Goal: Book appointment/travel/reservation

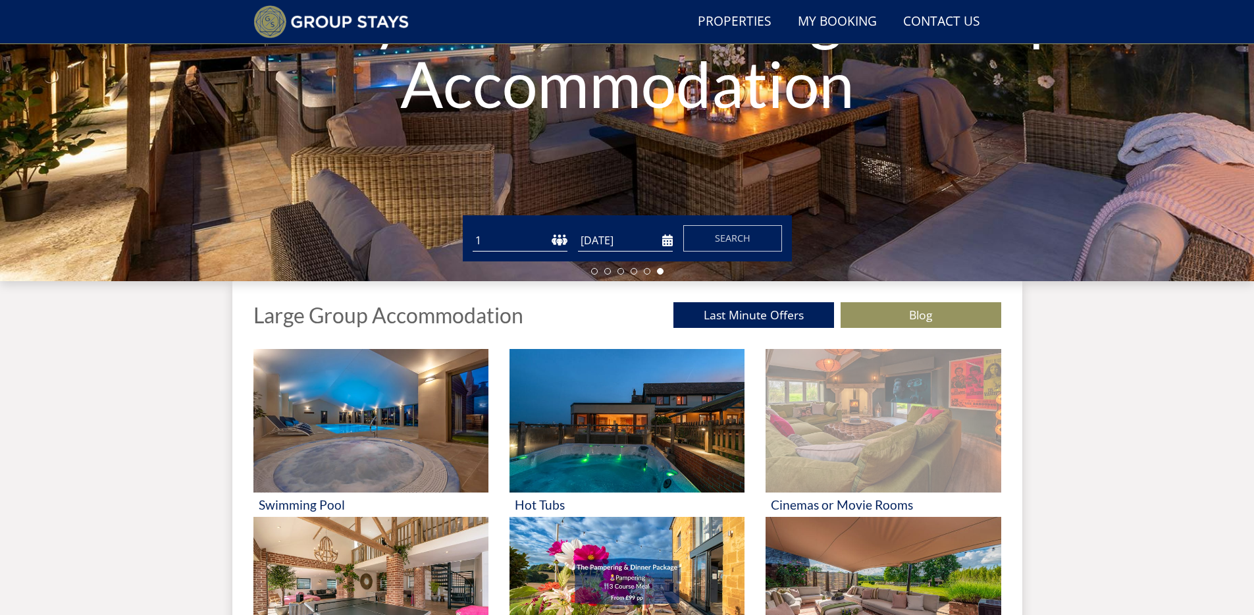
scroll to position [151, 0]
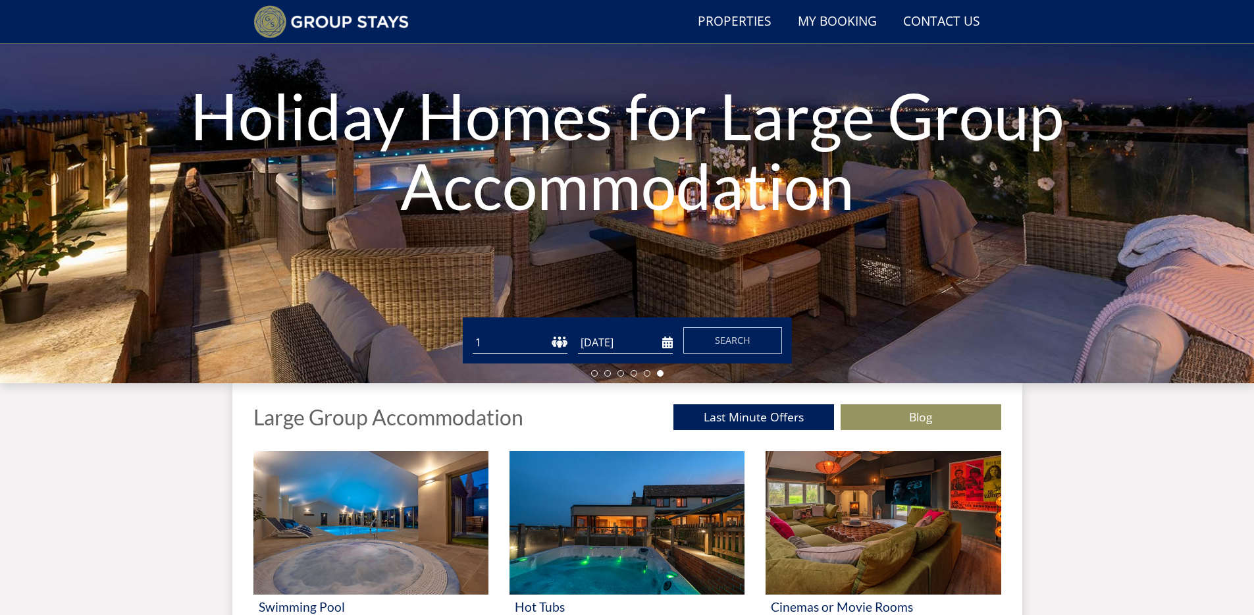
click at [555, 340] on select "1 2 3 4 5 6 7 8 9 10 11 12 13 14 15 16 17 18 19 20 21 22 23 24 25 26 27 28 29 3…" at bounding box center [520, 343] width 95 height 22
select select "14"
click at [473, 332] on select "1 2 3 4 5 6 7 8 9 10 11 12 13 14 15 16 17 18 19 20 21 22 23 24 25 26 27 28 29 3…" at bounding box center [520, 343] width 95 height 22
click at [672, 346] on input "[DATE]" at bounding box center [625, 343] width 95 height 22
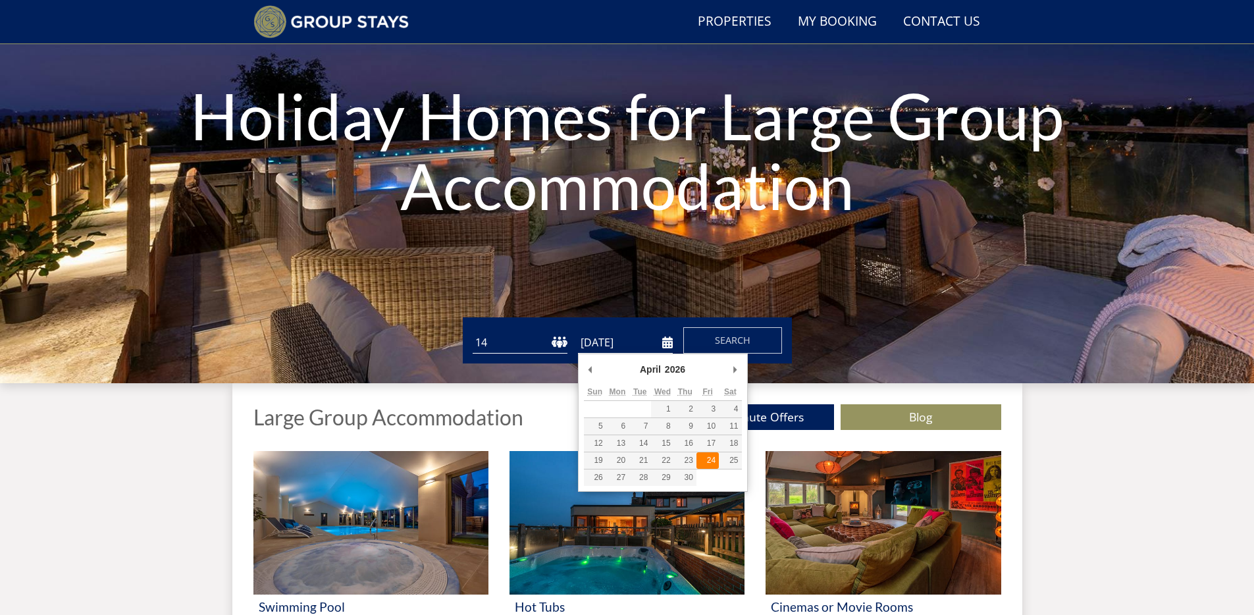
type input "[DATE]"
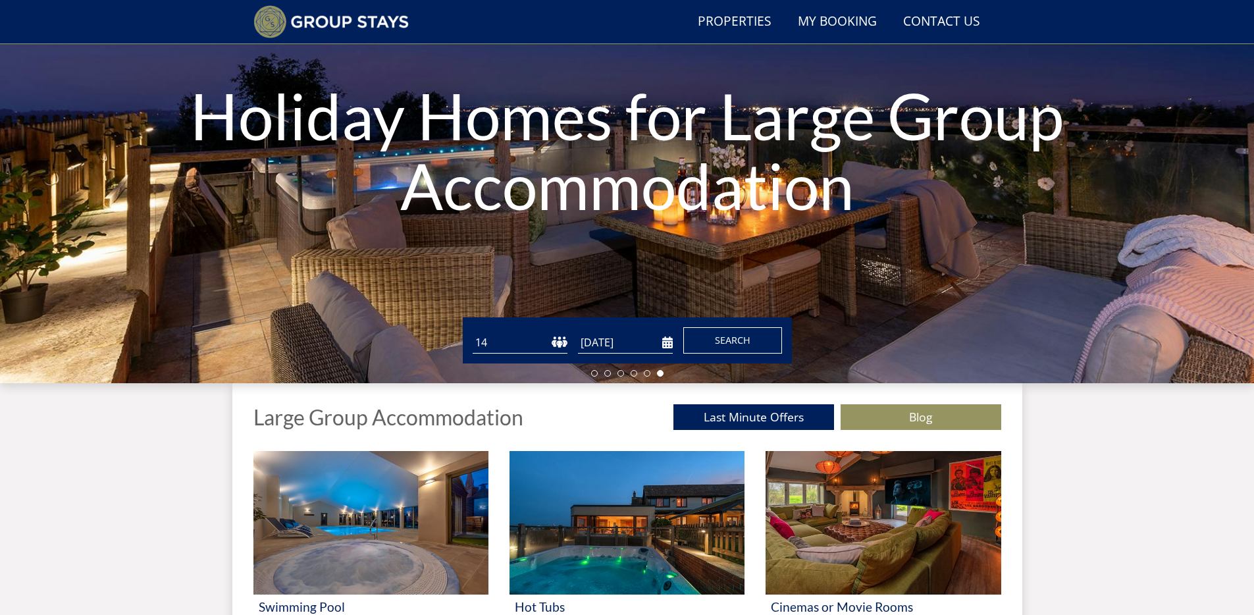
click at [724, 337] on span "Search" at bounding box center [733, 340] width 36 height 13
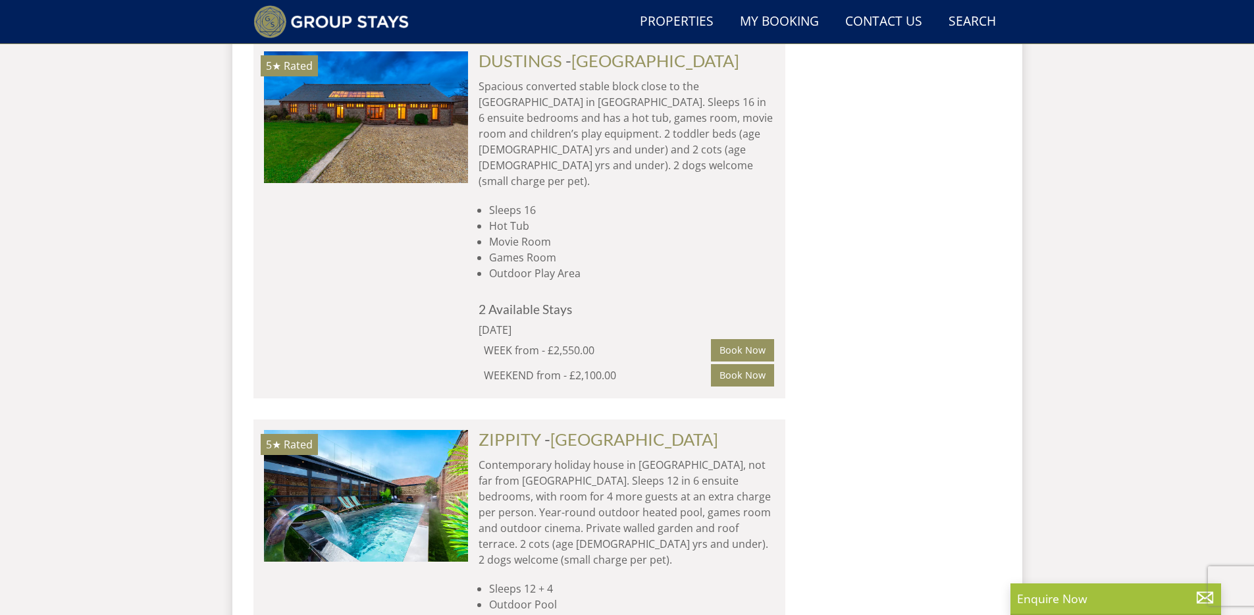
scroll to position [8189, 0]
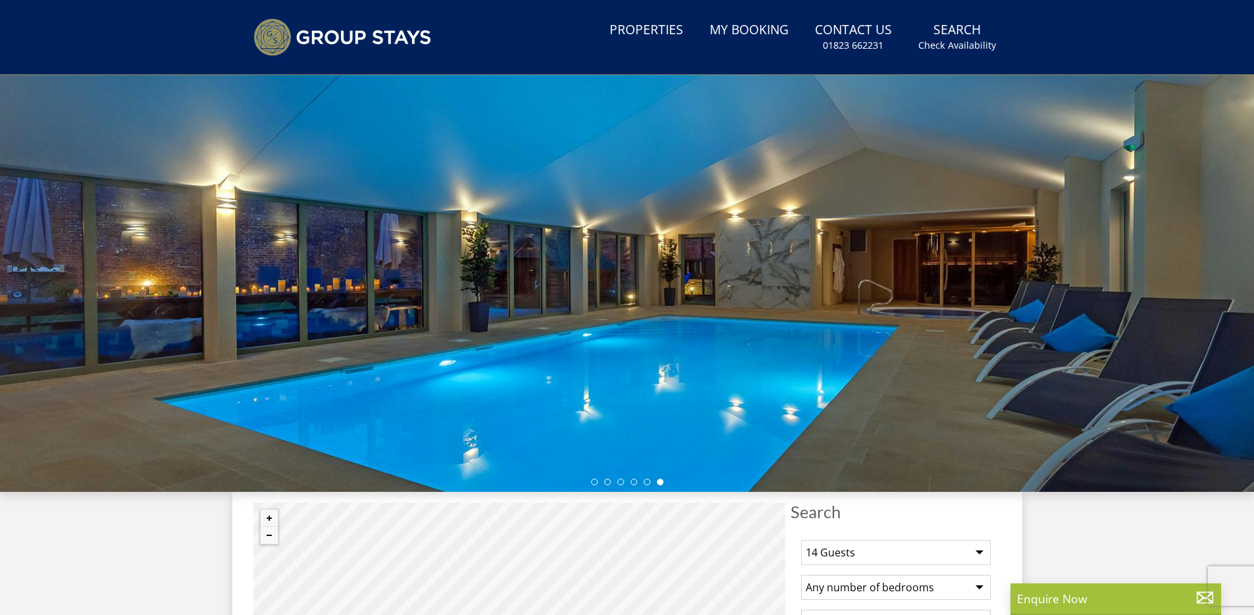
scroll to position [416, 0]
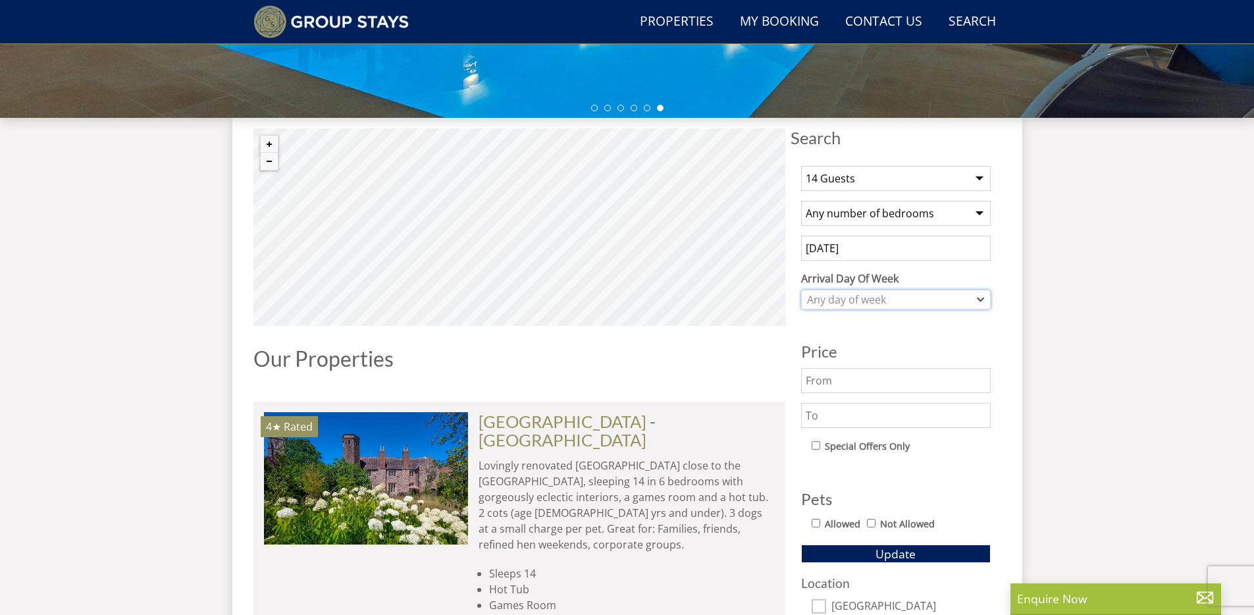
click at [903, 301] on div "Any day of week" at bounding box center [889, 299] width 171 height 14
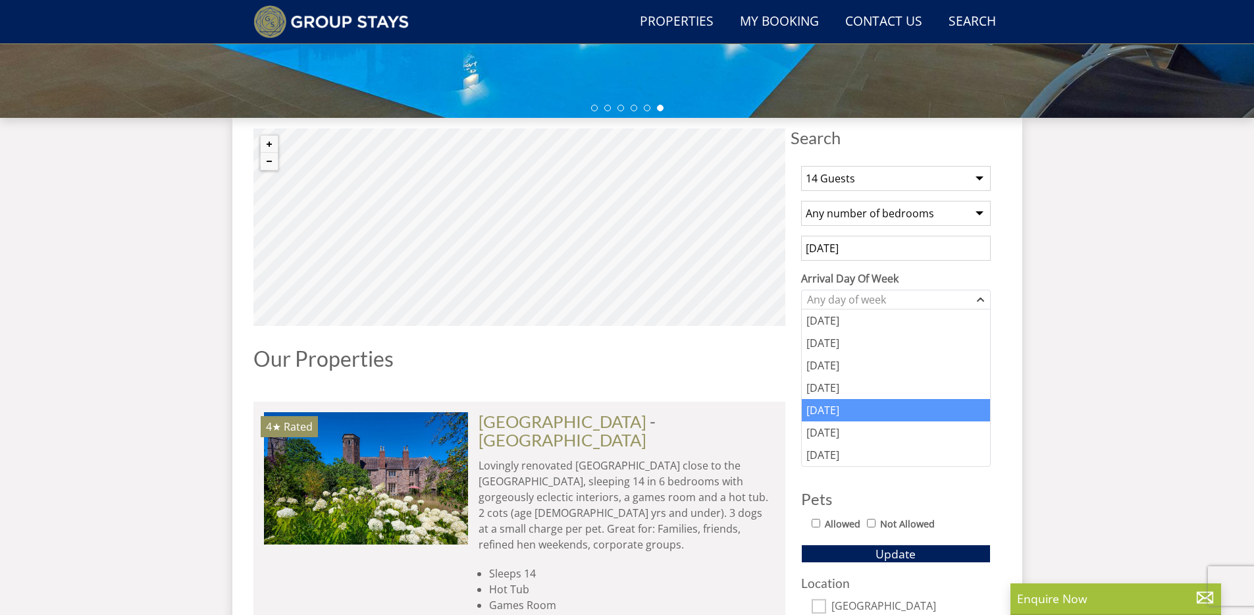
click at [882, 412] on div "[DATE]" at bounding box center [896, 410] width 188 height 22
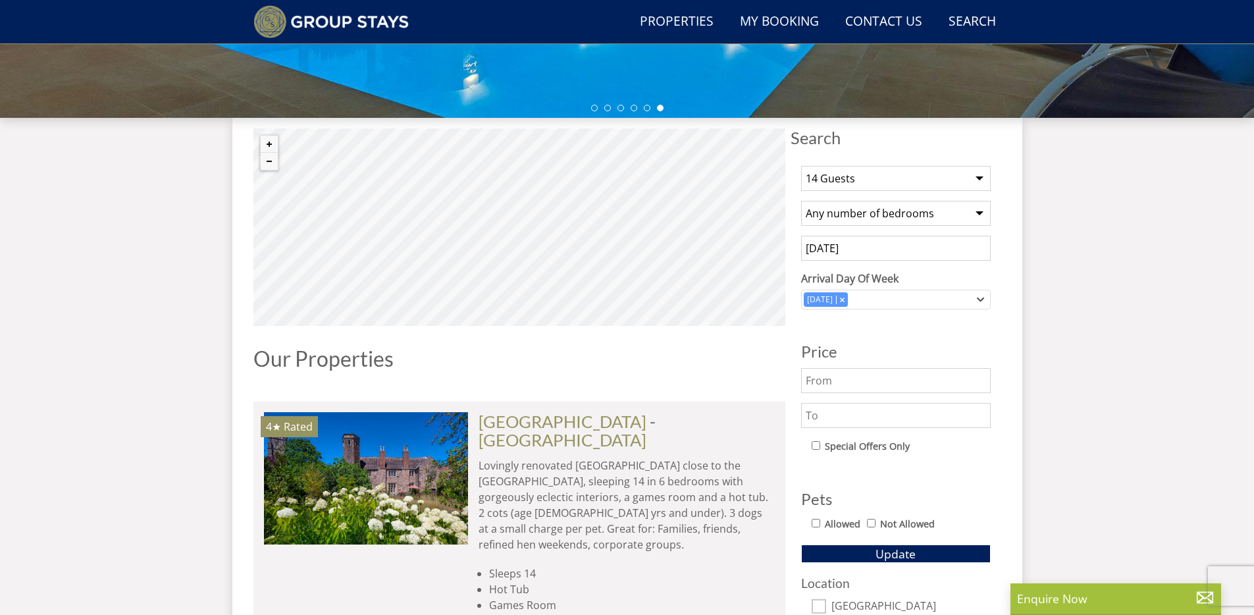
click at [918, 246] on input "[DATE]" at bounding box center [896, 248] width 190 height 25
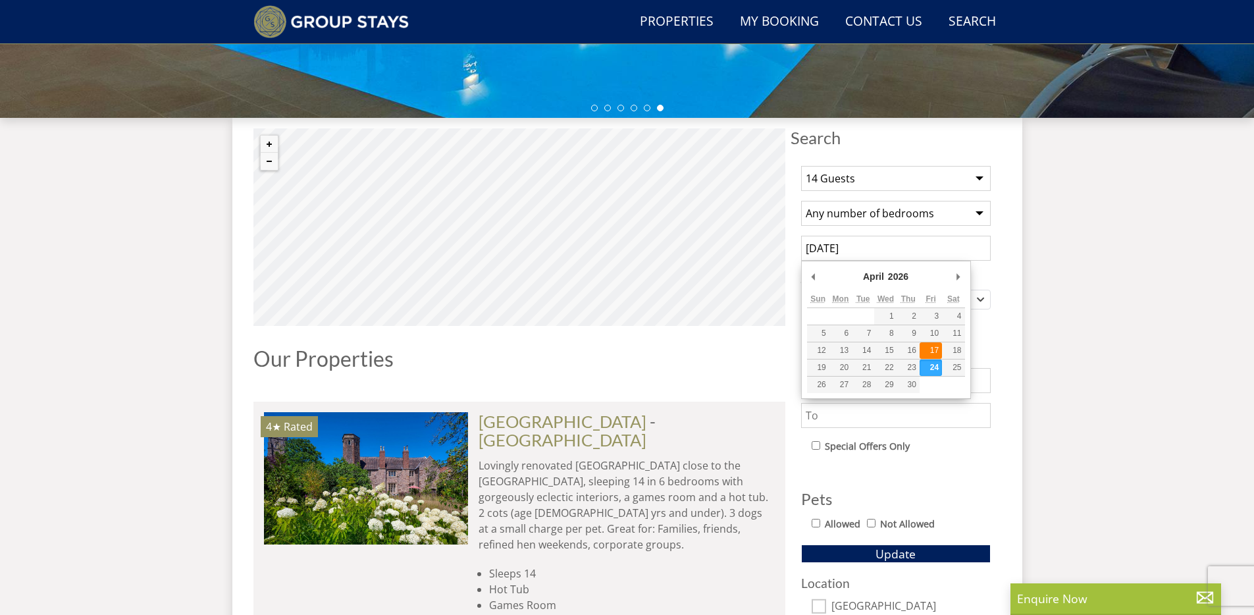
type input "[DATE]"
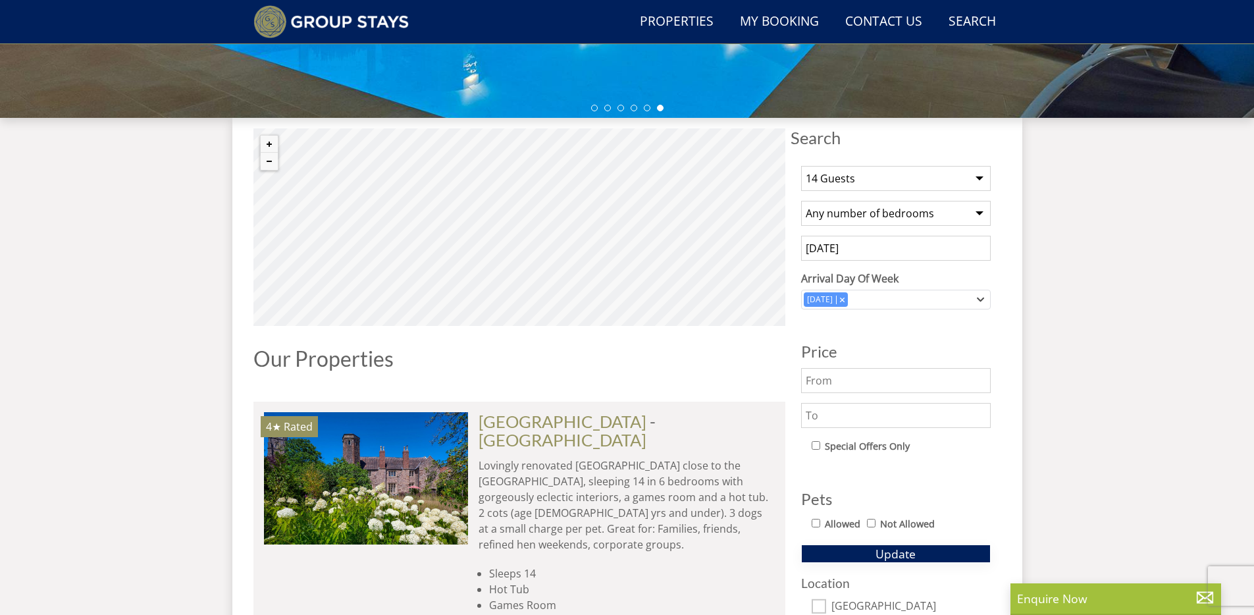
click at [905, 552] on span "Update" at bounding box center [896, 554] width 40 height 16
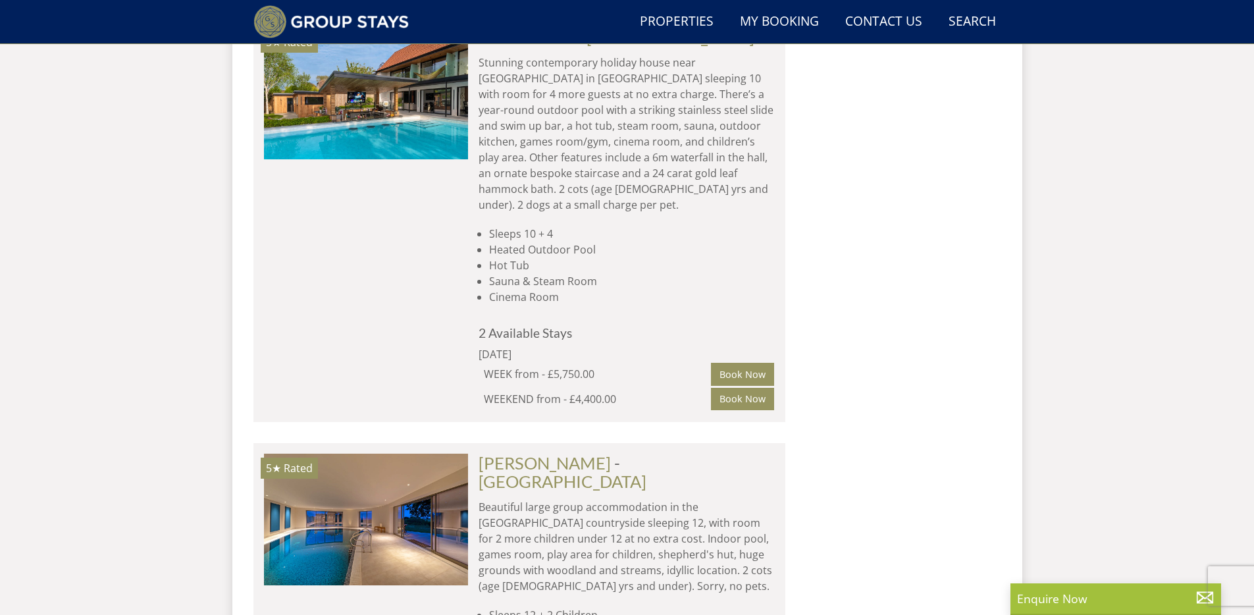
scroll to position [1278, 0]
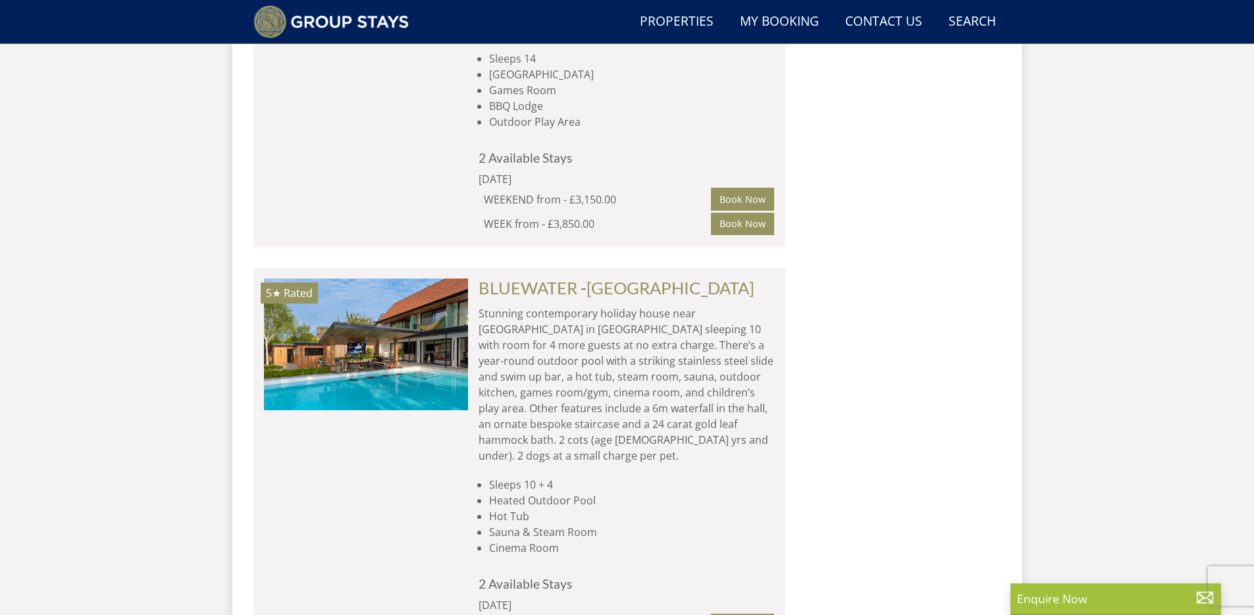
click at [727, 338] on p "Stunning contemporary holiday house near [GEOGRAPHIC_DATA] in [GEOGRAPHIC_DATA]…" at bounding box center [627, 384] width 296 height 158
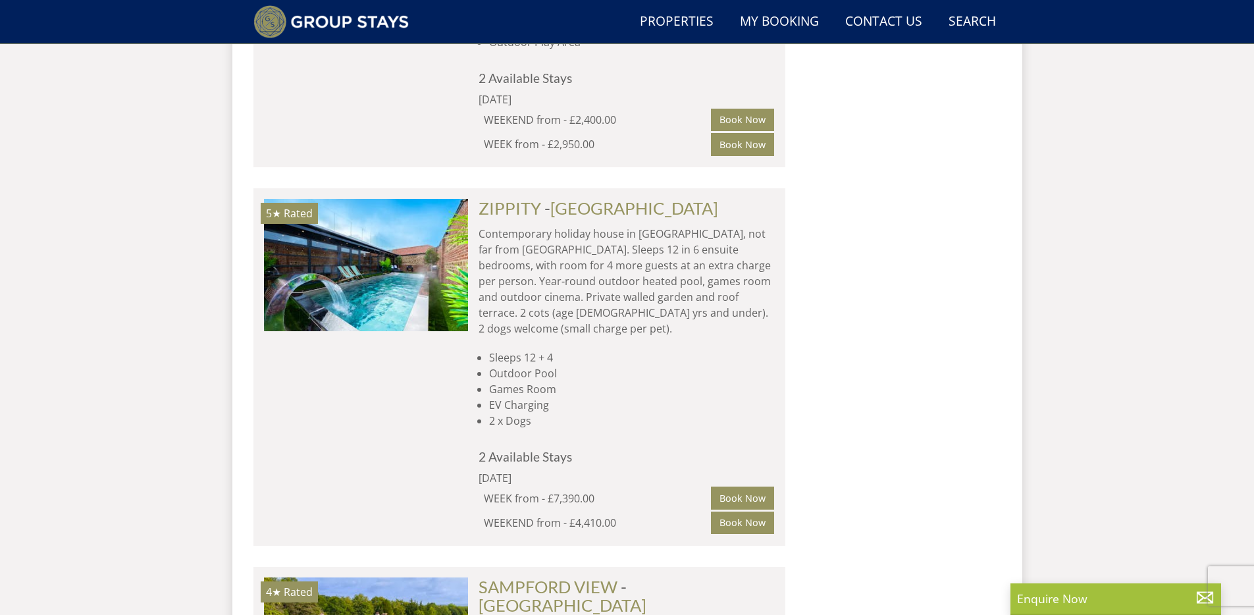
scroll to position [7928, 0]
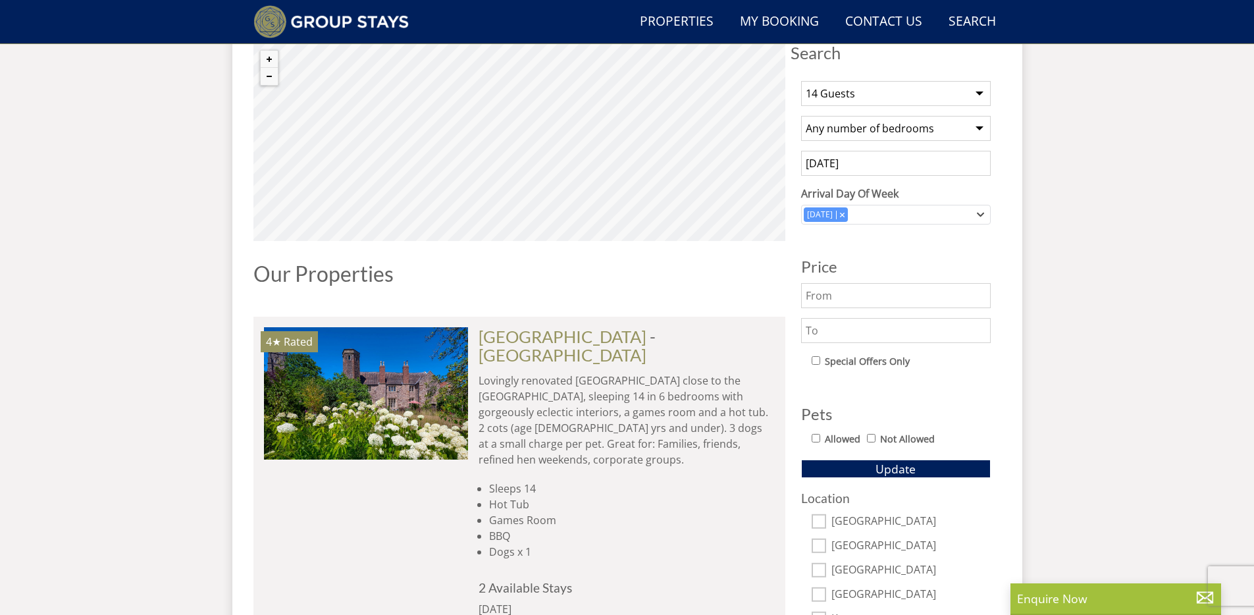
scroll to position [411, 0]
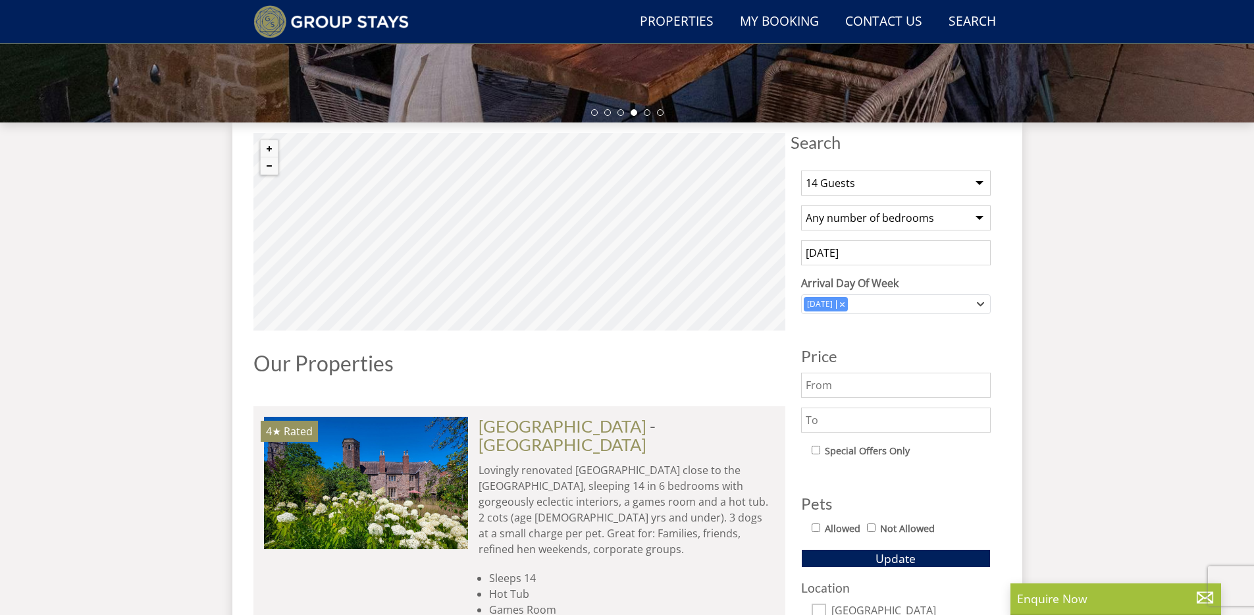
click at [876, 423] on input "text" at bounding box center [896, 420] width 190 height 25
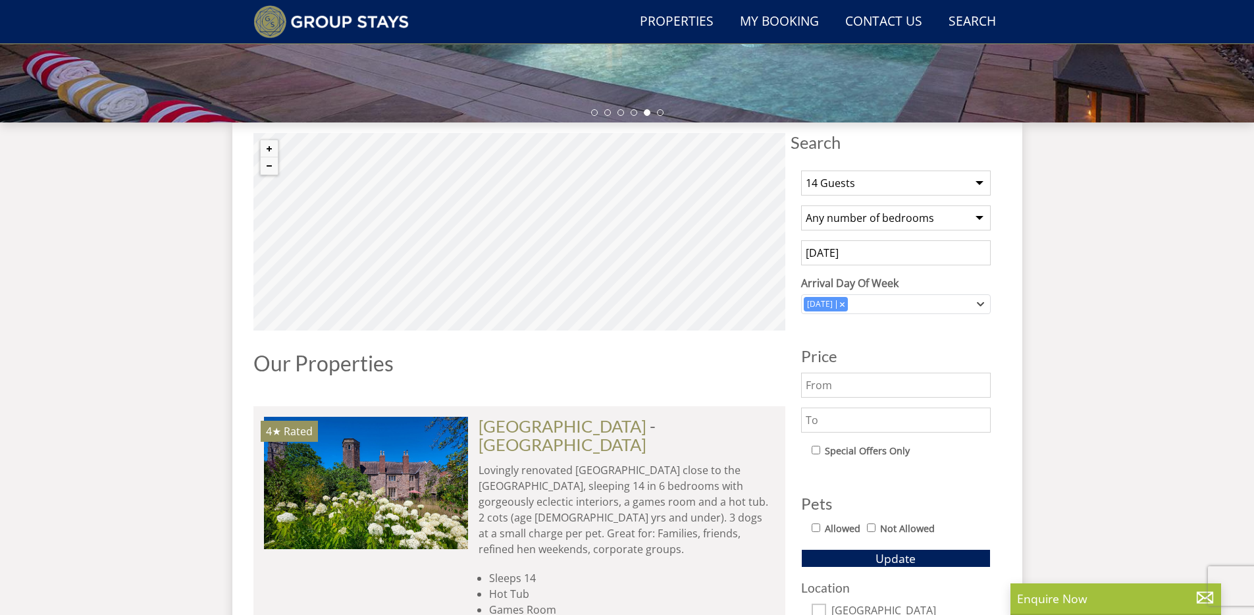
click at [921, 421] on input "text" at bounding box center [896, 420] width 190 height 25
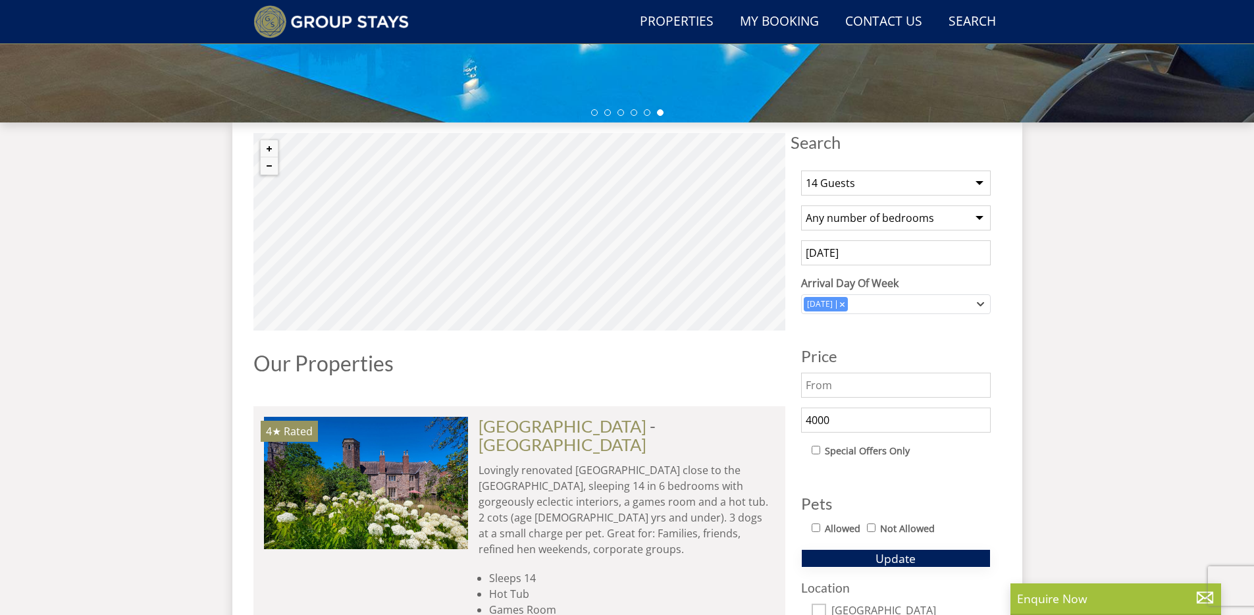
type input "4000"
click at [920, 555] on button "Update" at bounding box center [896, 558] width 190 height 18
click at [877, 253] on input "[DATE]" at bounding box center [896, 252] width 190 height 25
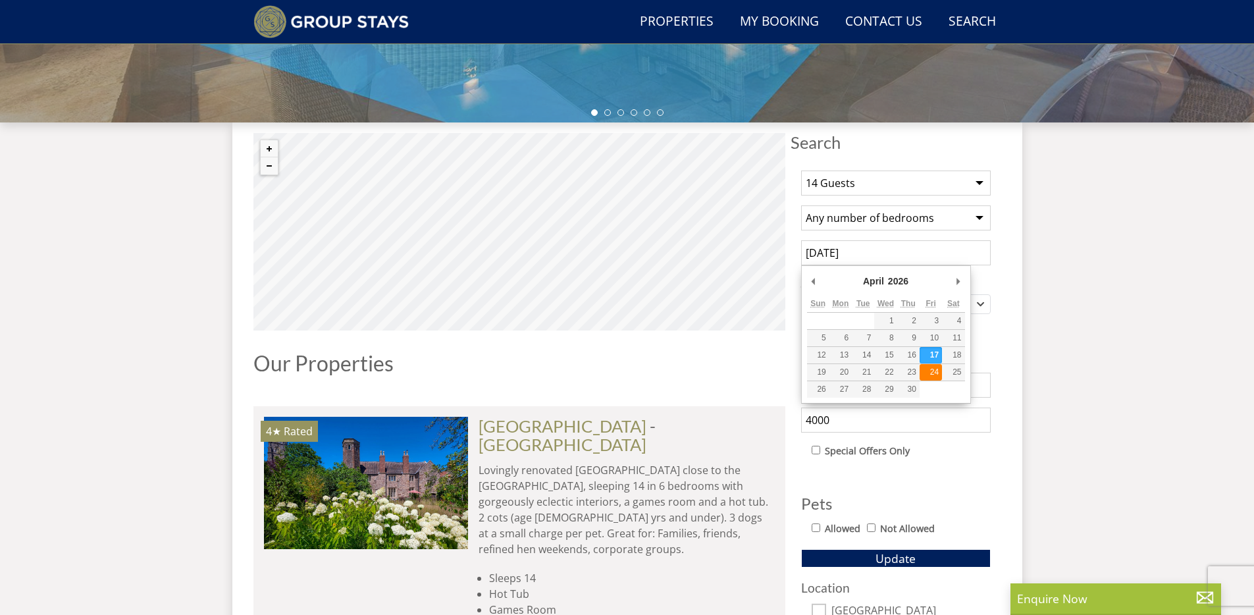
type input "[DATE]"
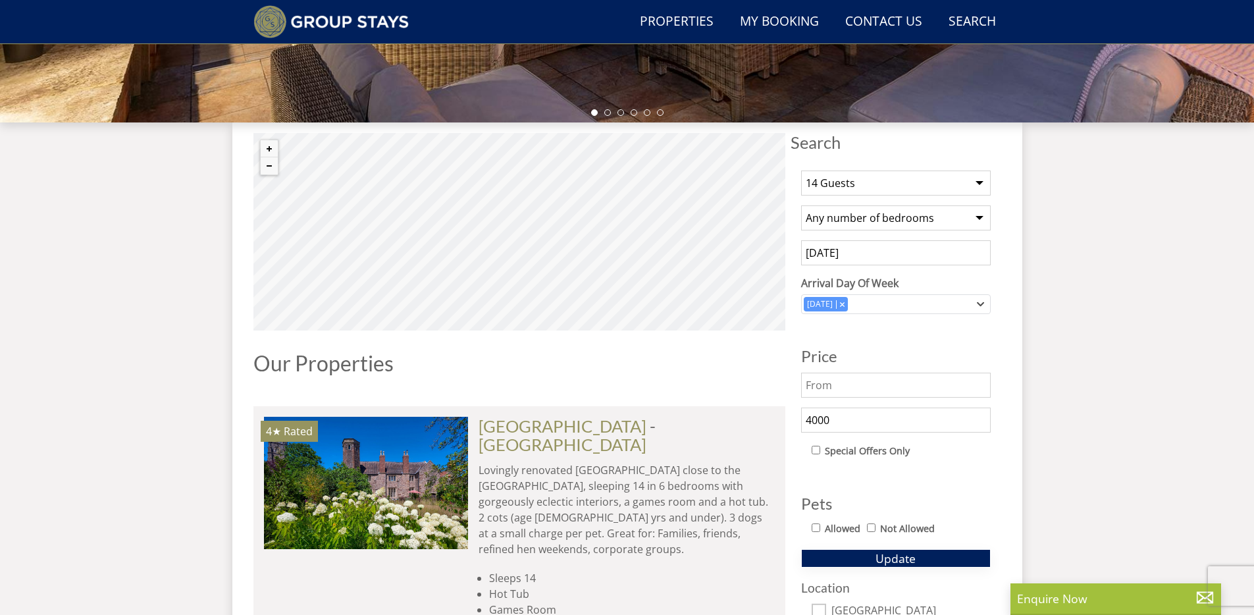
click at [906, 563] on span "Update" at bounding box center [896, 558] width 40 height 16
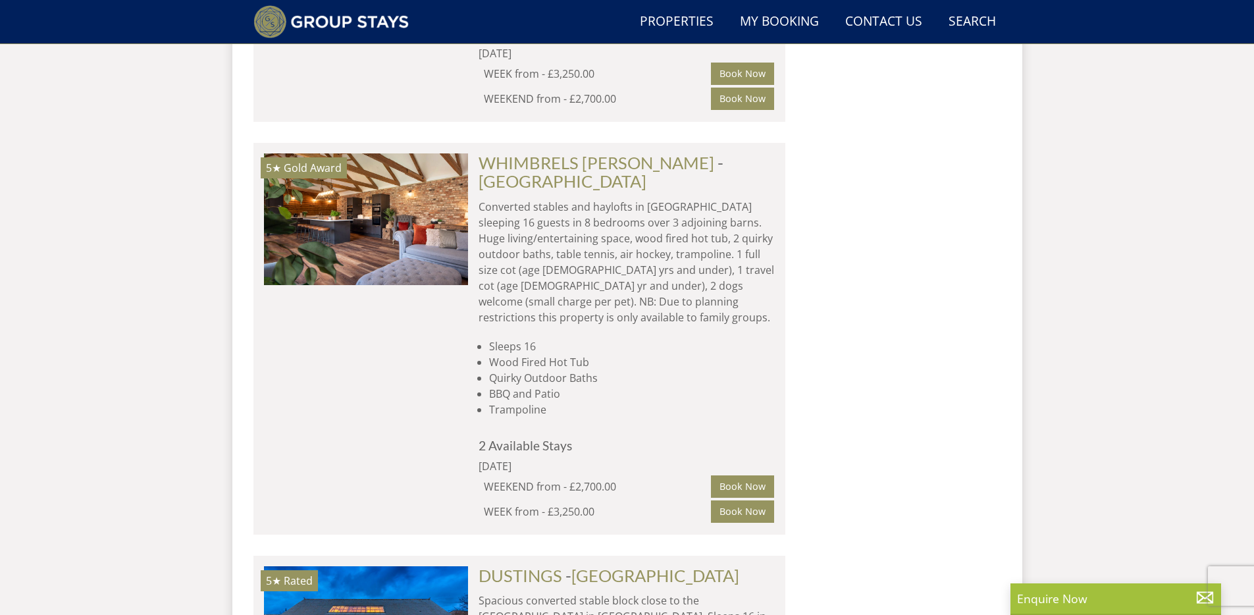
scroll to position [5930, 0]
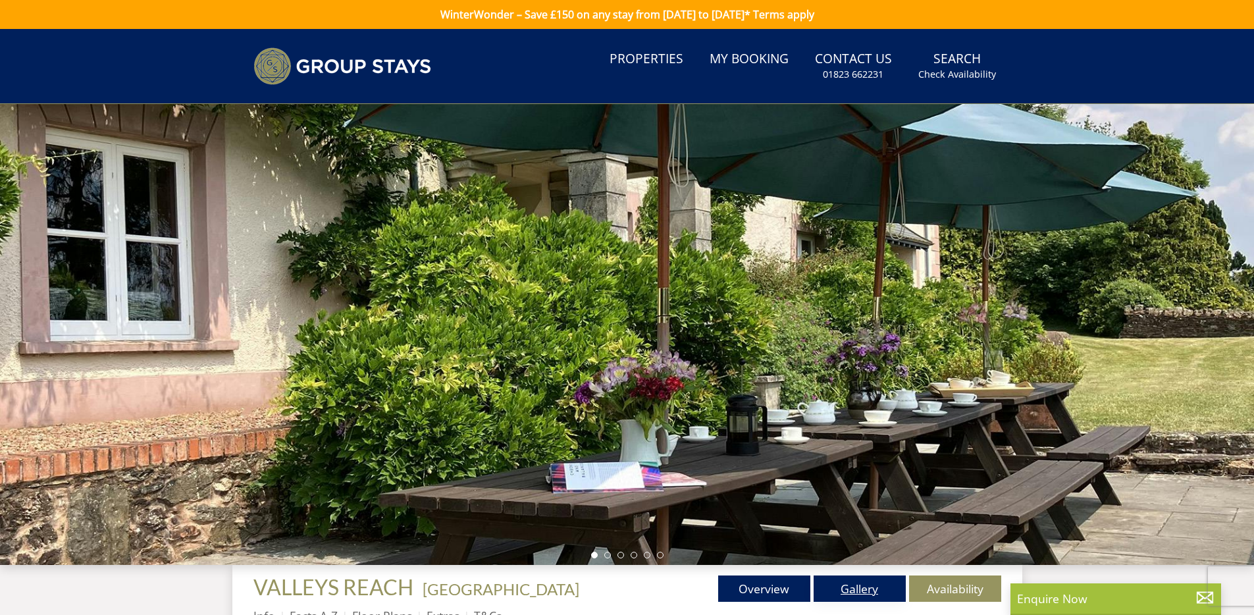
click at [855, 592] on link "Gallery" at bounding box center [860, 588] width 92 height 26
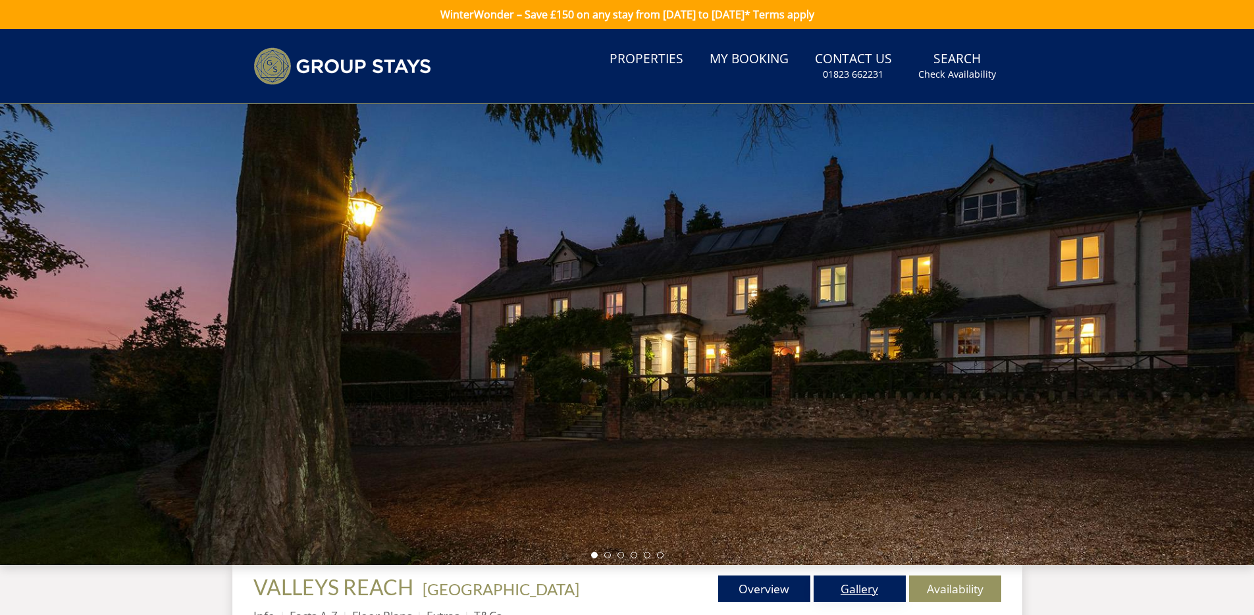
click at [860, 587] on link "Gallery" at bounding box center [860, 588] width 92 height 26
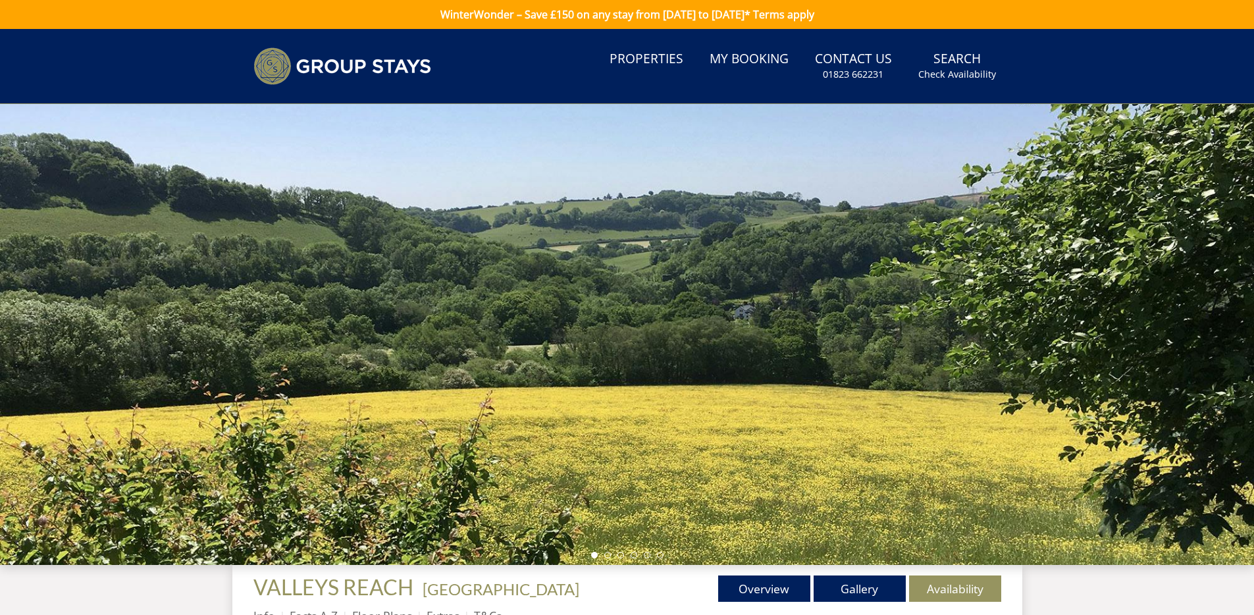
click at [611, 554] on ul at bounding box center [627, 555] width 72 height 7
drag, startPoint x: 618, startPoint y: 556, endPoint x: 627, endPoint y: 557, distance: 9.3
click at [618, 556] on li at bounding box center [621, 555] width 7 height 7
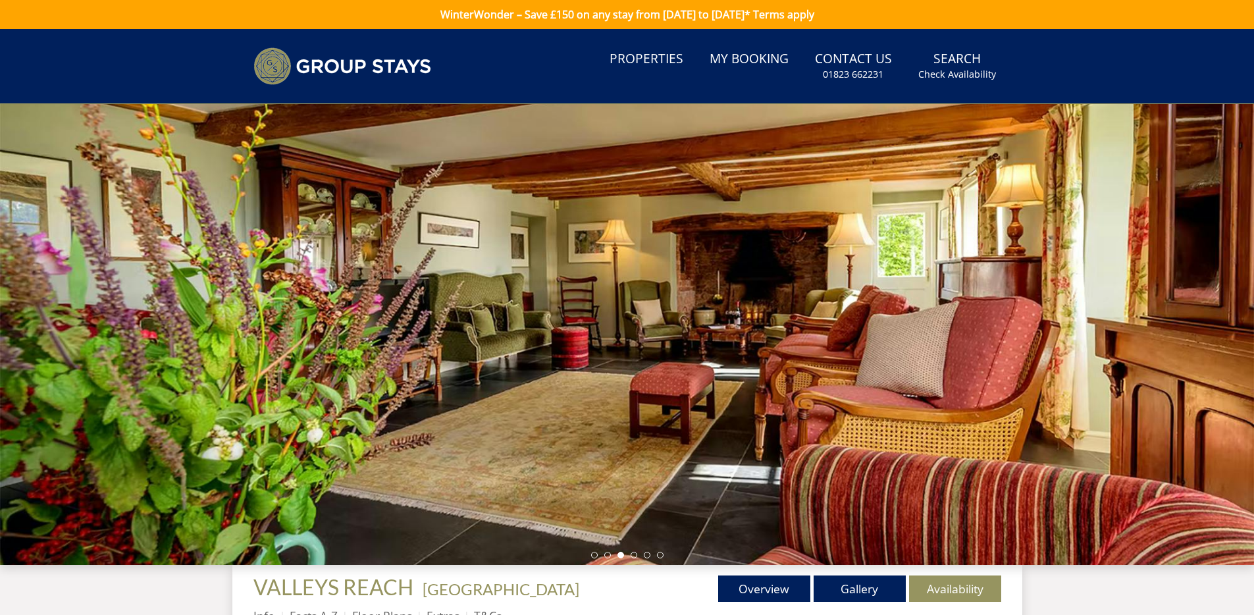
click at [637, 552] on ul at bounding box center [627, 555] width 72 height 7
click at [635, 554] on li at bounding box center [634, 555] width 7 height 7
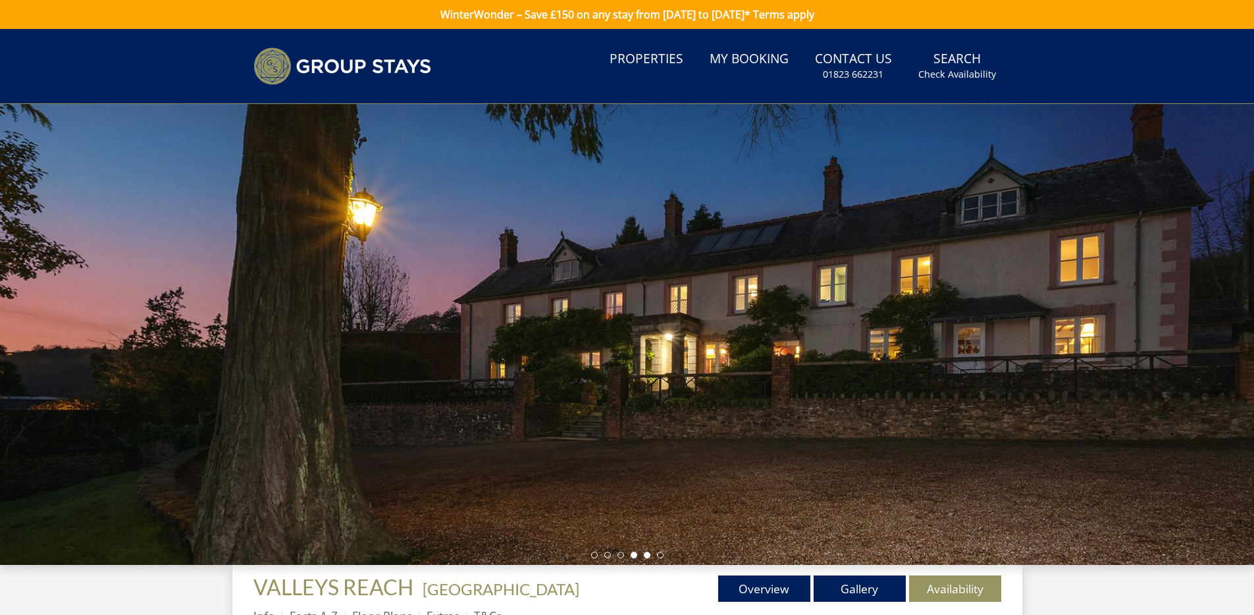
click at [649, 554] on li at bounding box center [647, 555] width 7 height 7
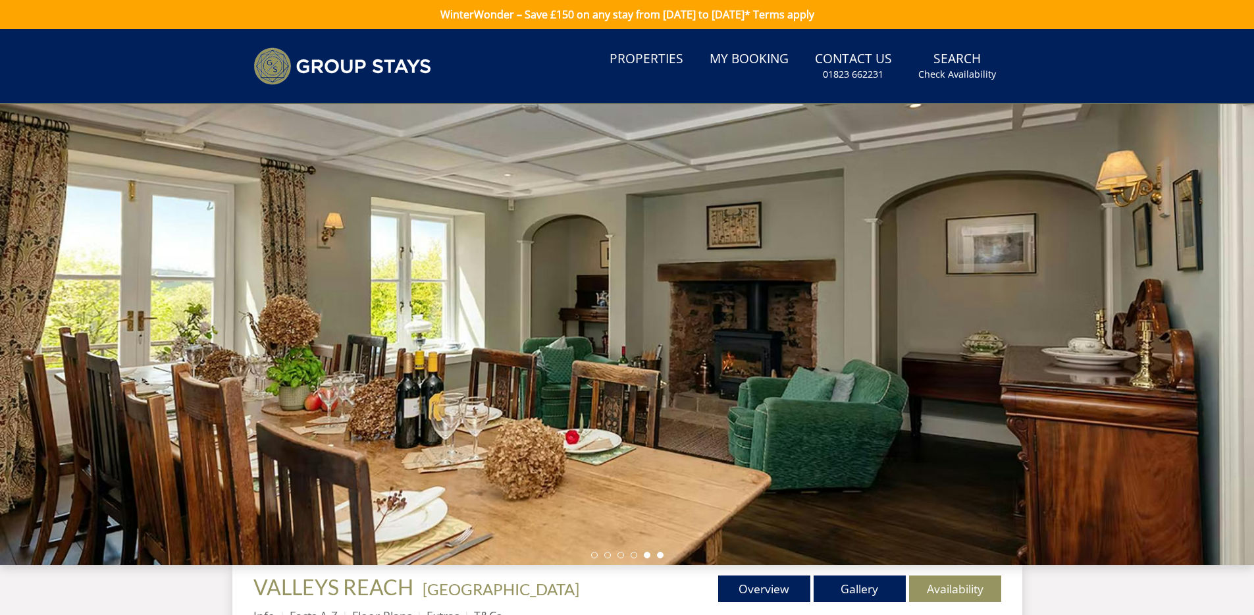
click at [659, 554] on li at bounding box center [660, 555] width 7 height 7
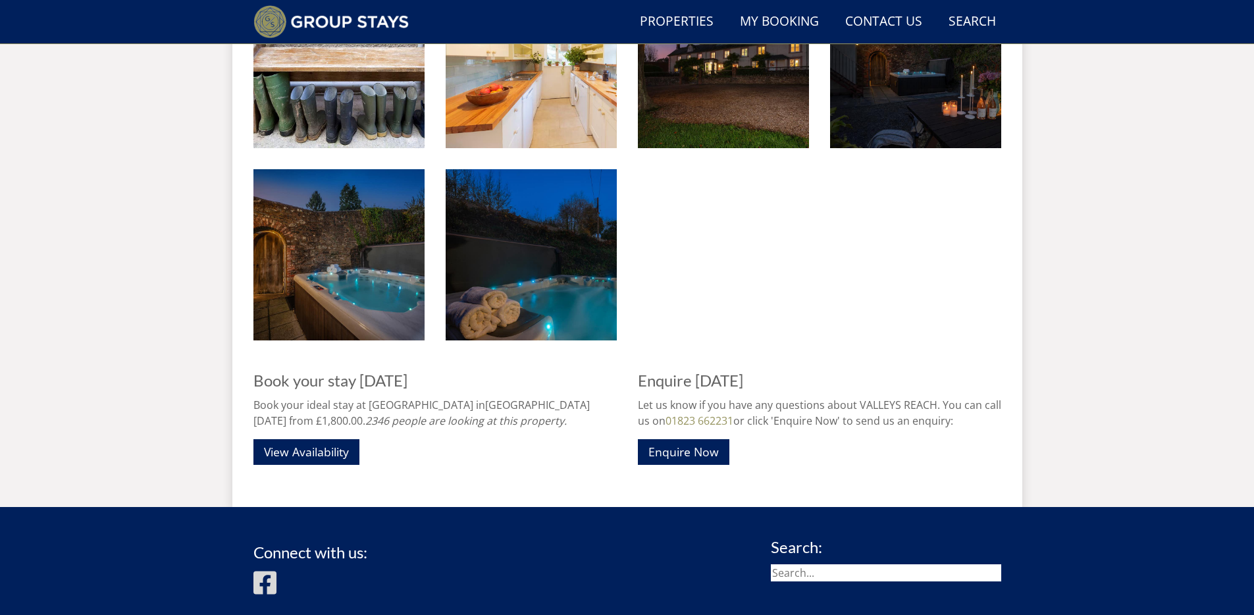
scroll to position [1341, 0]
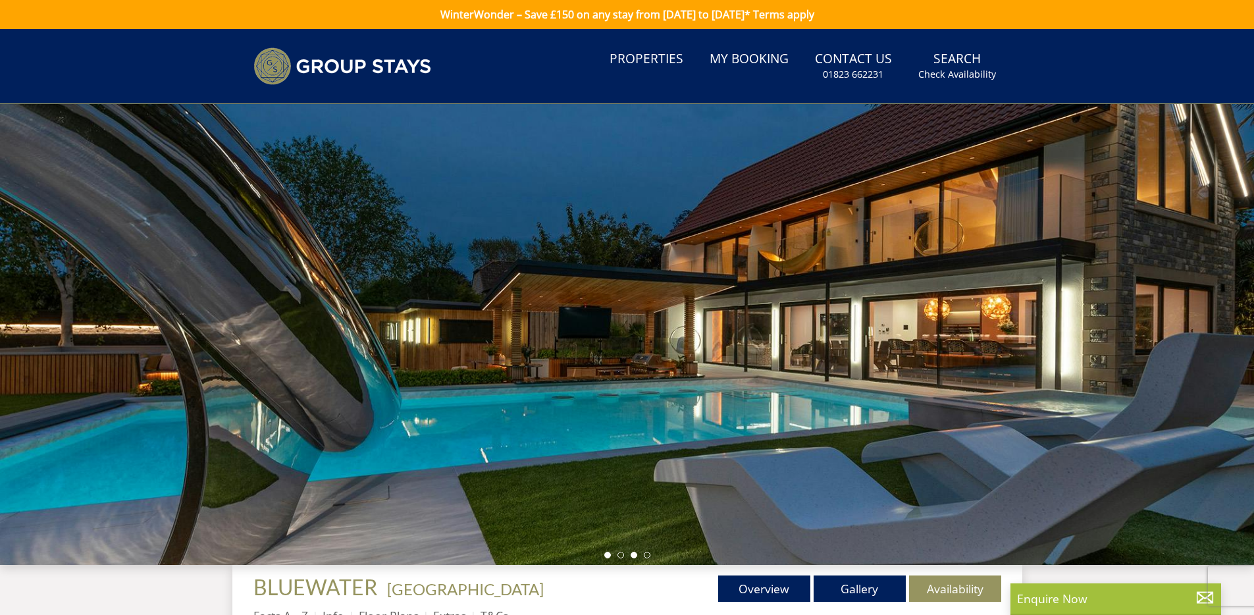
drag, startPoint x: 622, startPoint y: 556, endPoint x: 631, endPoint y: 556, distance: 9.2
click at [622, 556] on li at bounding box center [621, 555] width 7 height 7
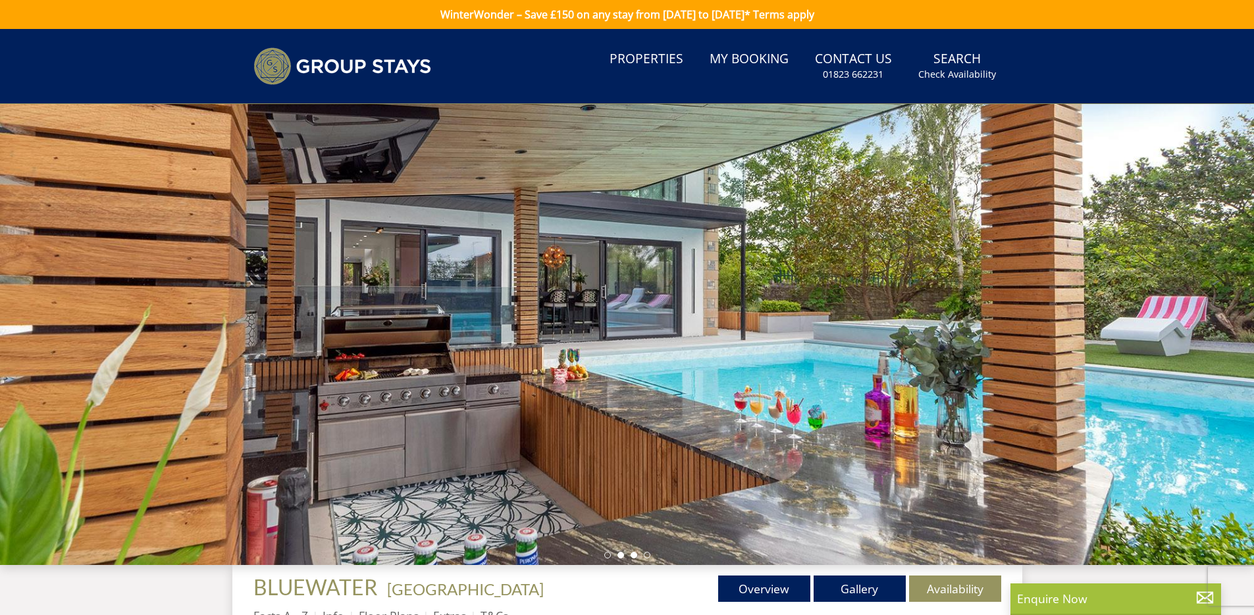
click at [633, 555] on li at bounding box center [634, 555] width 7 height 7
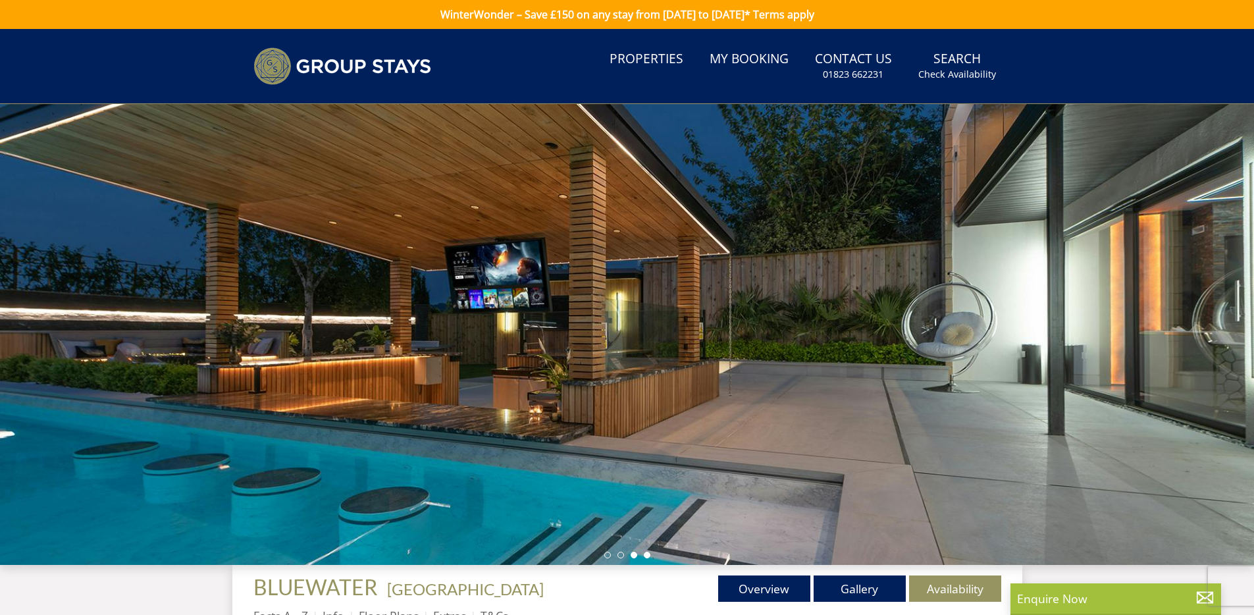
click at [648, 554] on li at bounding box center [647, 555] width 7 height 7
